Goal: Information Seeking & Learning: Learn about a topic

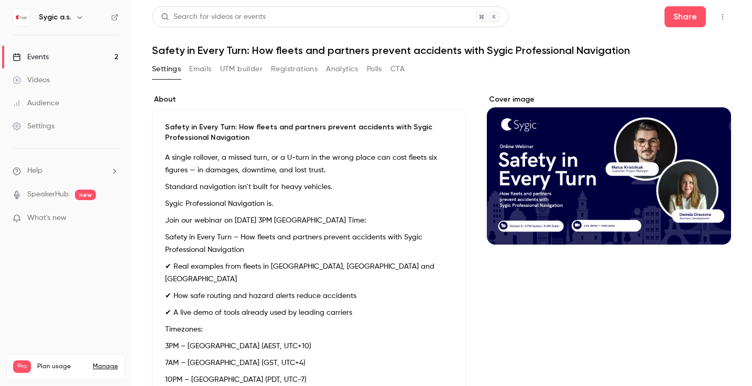
click at [41, 58] on div "Events" at bounding box center [31, 57] width 36 height 10
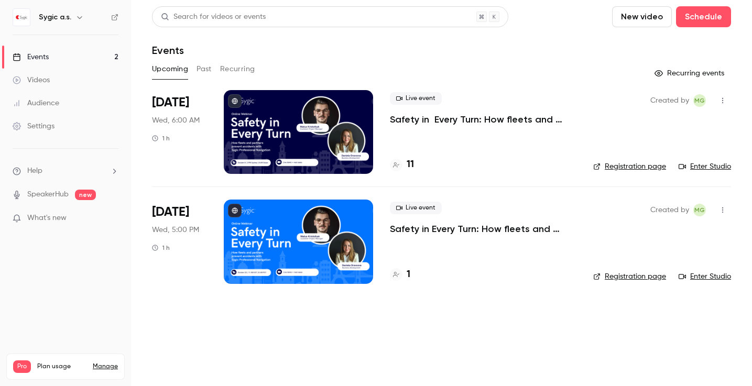
click at [422, 231] on p "Safety in Every Turn: How fleets and partners prevent accidents with Sygic Prof…" at bounding box center [483, 229] width 187 height 13
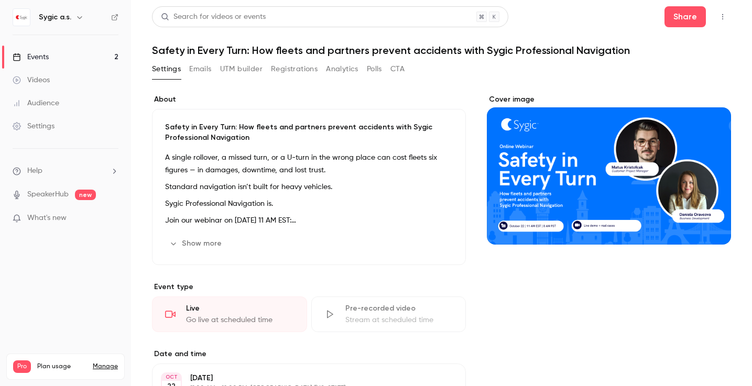
click at [33, 58] on div "Events" at bounding box center [31, 57] width 36 height 10
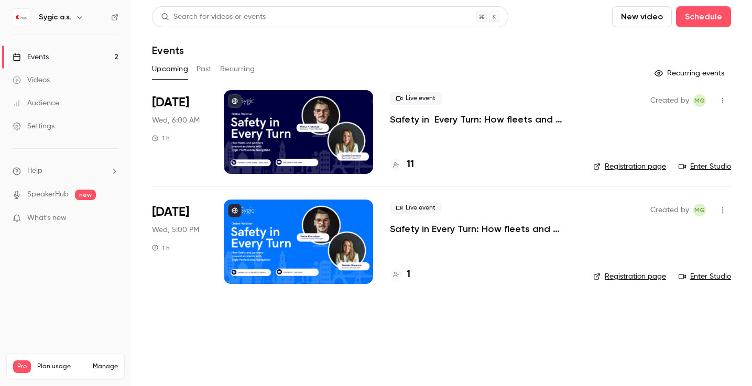
click at [435, 120] on p "Safety in Every Turn: How fleets and partners prevent accidents with Sygic Prof…" at bounding box center [483, 119] width 187 height 13
click at [406, 165] on div "11" at bounding box center [402, 165] width 24 height 14
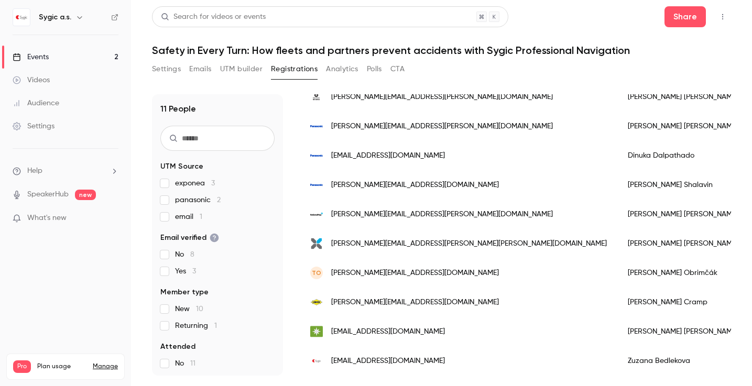
click at [44, 57] on div "Events" at bounding box center [31, 57] width 36 height 10
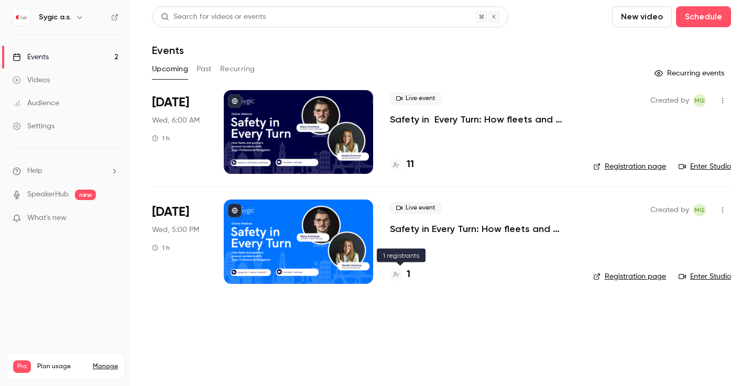
click at [408, 277] on h4 "1" at bounding box center [409, 275] width 4 height 14
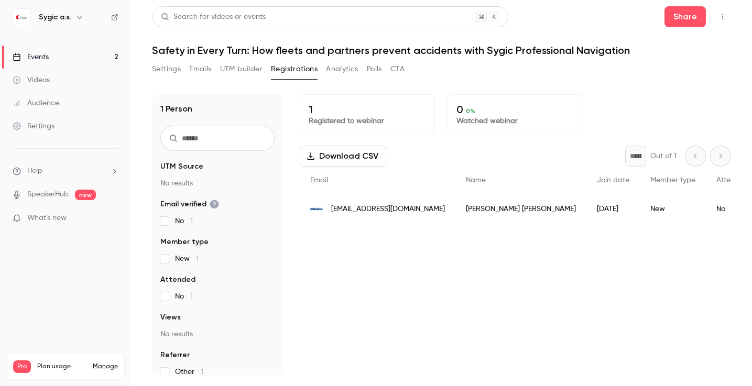
click at [39, 59] on div "Events" at bounding box center [31, 57] width 36 height 10
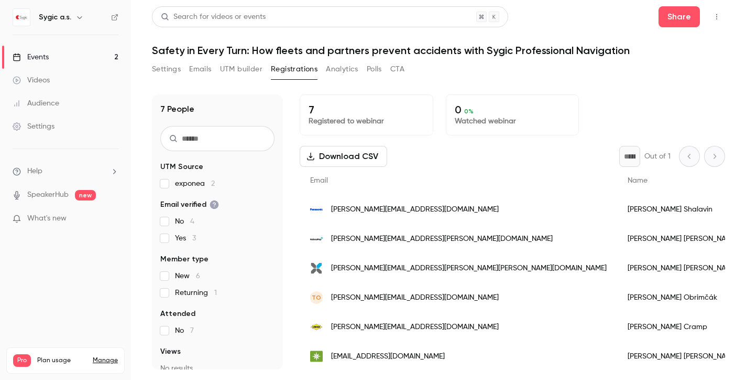
scroll to position [24, 0]
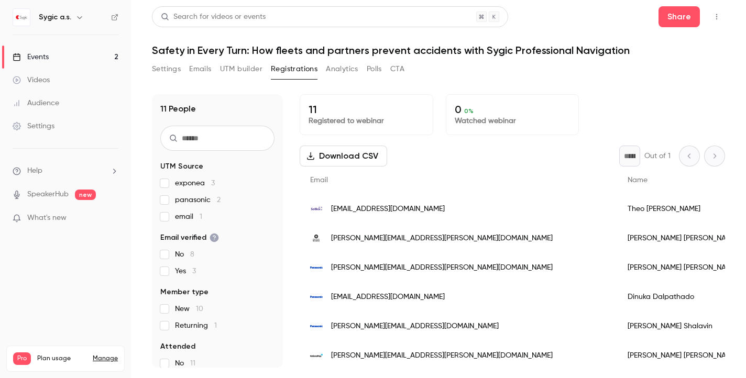
click at [46, 56] on div "Events" at bounding box center [31, 57] width 36 height 10
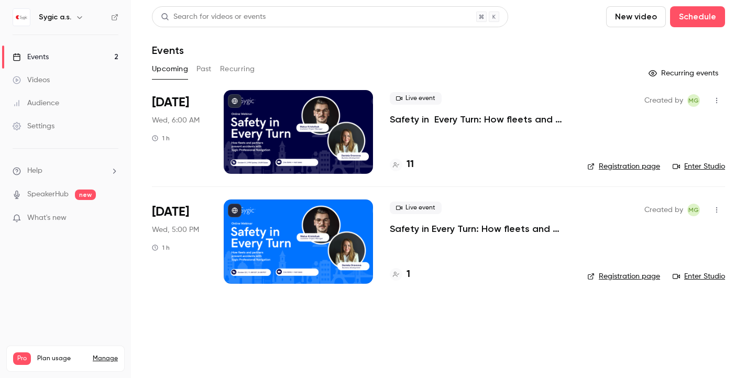
click at [408, 273] on h4 "1" at bounding box center [409, 275] width 4 height 14
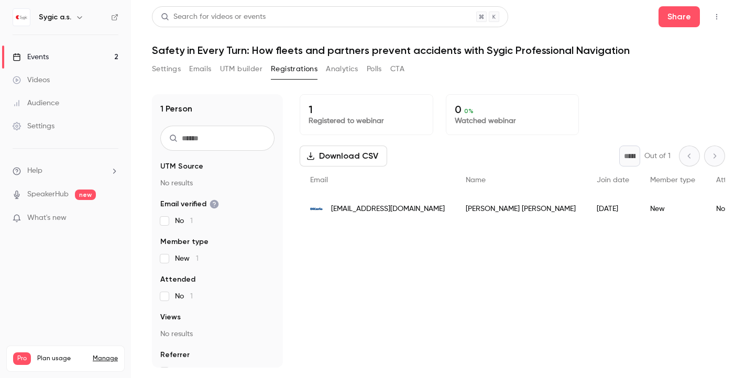
click at [40, 53] on div "Events" at bounding box center [31, 57] width 36 height 10
